Goal: Task Accomplishment & Management: Manage account settings

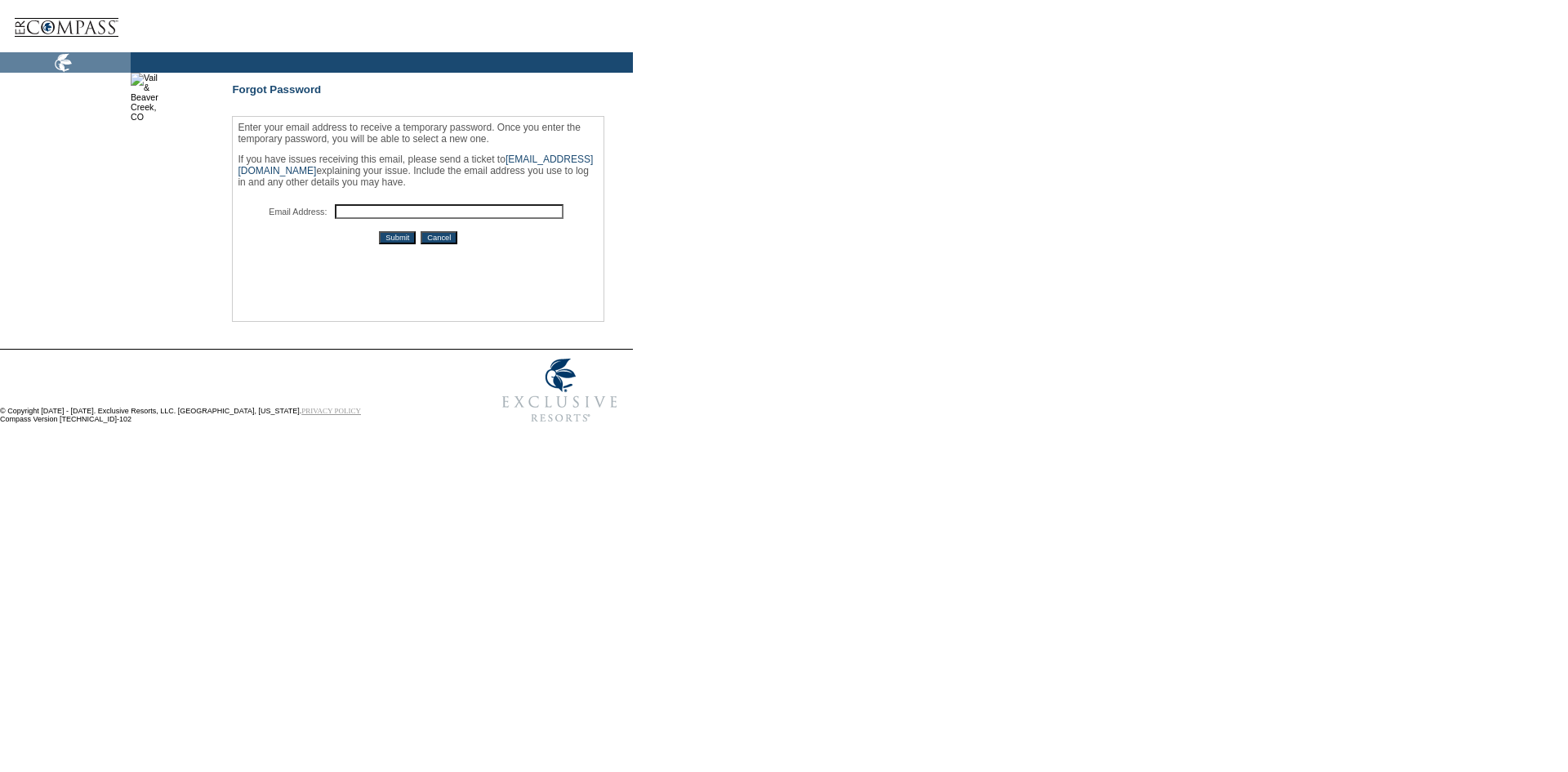
click at [397, 218] on input "text" at bounding box center [449, 211] width 229 height 15
type input "mbollman@exclusiveresorts.com"
click at [416, 244] on input "Submit" at bounding box center [397, 237] width 37 height 13
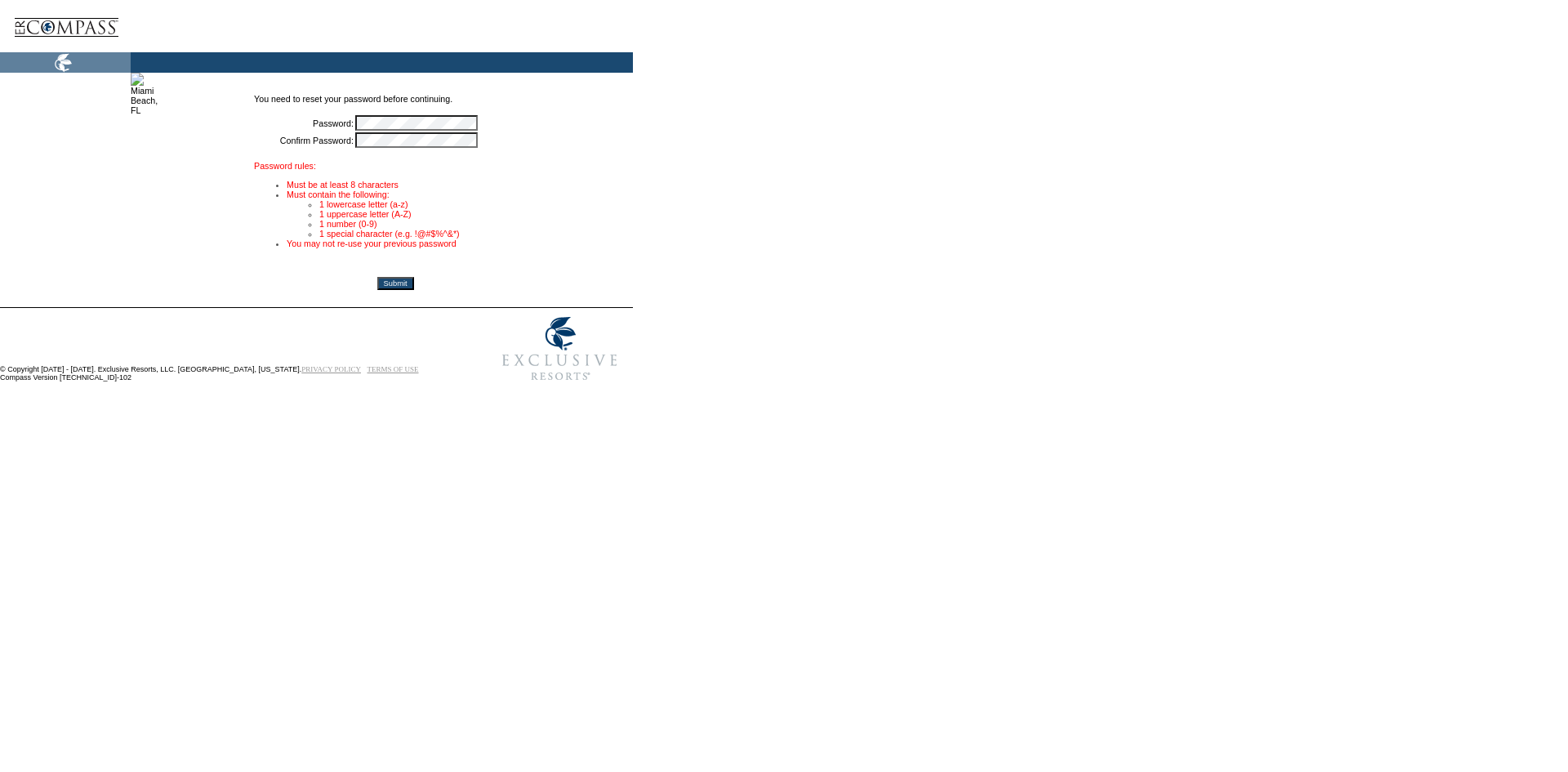
click at [414, 290] on input "Submit" at bounding box center [395, 283] width 37 height 13
